Goal: Communication & Community: Answer question/provide support

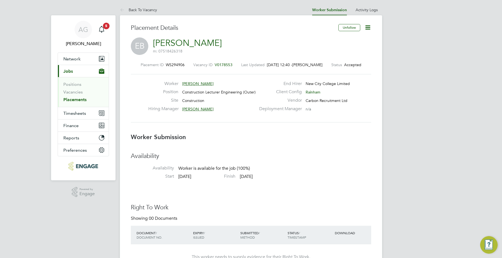
click at [368, 28] on icon at bounding box center [367, 27] width 7 height 7
click at [342, 67] on li "Confirm" at bounding box center [345, 67] width 51 height 8
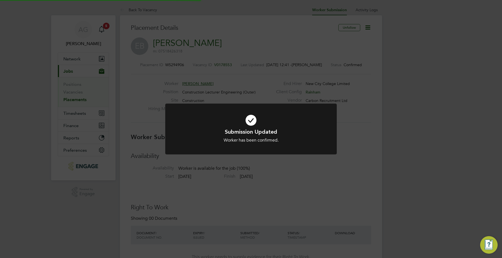
scroll to position [5, 27]
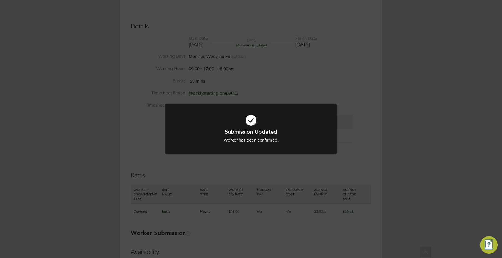
click at [278, 158] on div "Submission Updated Worker has been confirmed. Cancel Okay" at bounding box center [251, 133] width 172 height 58
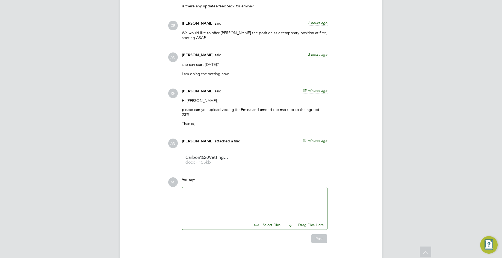
click at [214, 194] on div at bounding box center [254, 201] width 138 height 23
click at [256, 190] on div "Thank you, would Like Emina com in tomrrow?" at bounding box center [254, 201] width 138 height 23
click at [310, 234] on div "Post" at bounding box center [255, 238] width 146 height 9
click at [313, 234] on button "Post" at bounding box center [319, 238] width 16 height 9
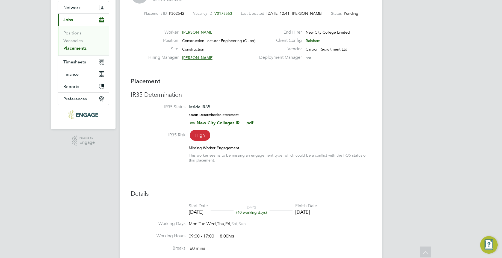
scroll to position [0, 0]
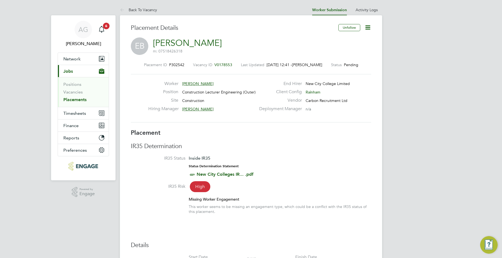
click at [209, 42] on link "[PERSON_NAME]" at bounding box center [187, 43] width 69 height 11
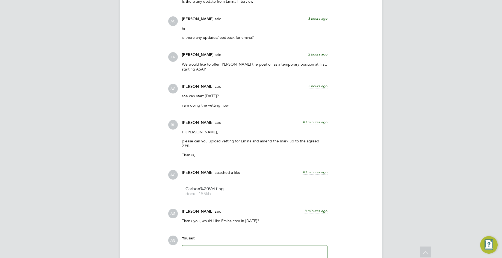
scroll to position [1432, 0]
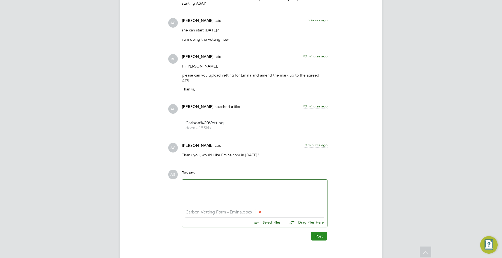
click at [318, 234] on button "Post" at bounding box center [319, 236] width 16 height 9
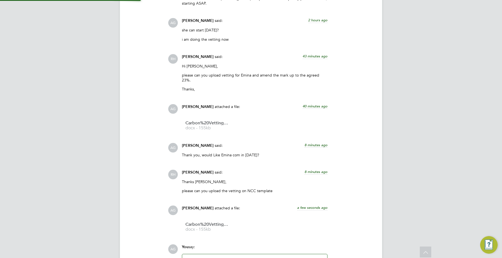
scroll to position [1431, 0]
drag, startPoint x: 501, startPoint y: 194, endPoint x: 491, endPoint y: 192, distance: 10.2
drag, startPoint x: 373, startPoint y: 120, endPoint x: 397, endPoint y: 127, distance: 24.9
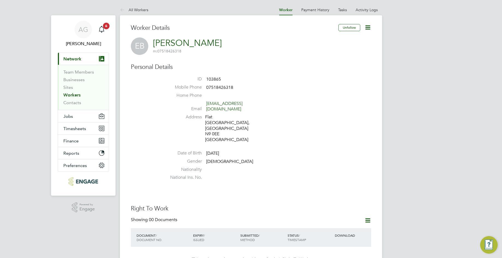
drag, startPoint x: 255, startPoint y: 46, endPoint x: 199, endPoint y: 44, distance: 56.0
click at [199, 44] on div "EB Emina Bajramoska m: 07518426318" at bounding box center [251, 45] width 240 height 17
click at [257, 40] on div "EB Emina Bajramoska m: 07518426318" at bounding box center [251, 45] width 240 height 17
